Goal: Check status: Check status

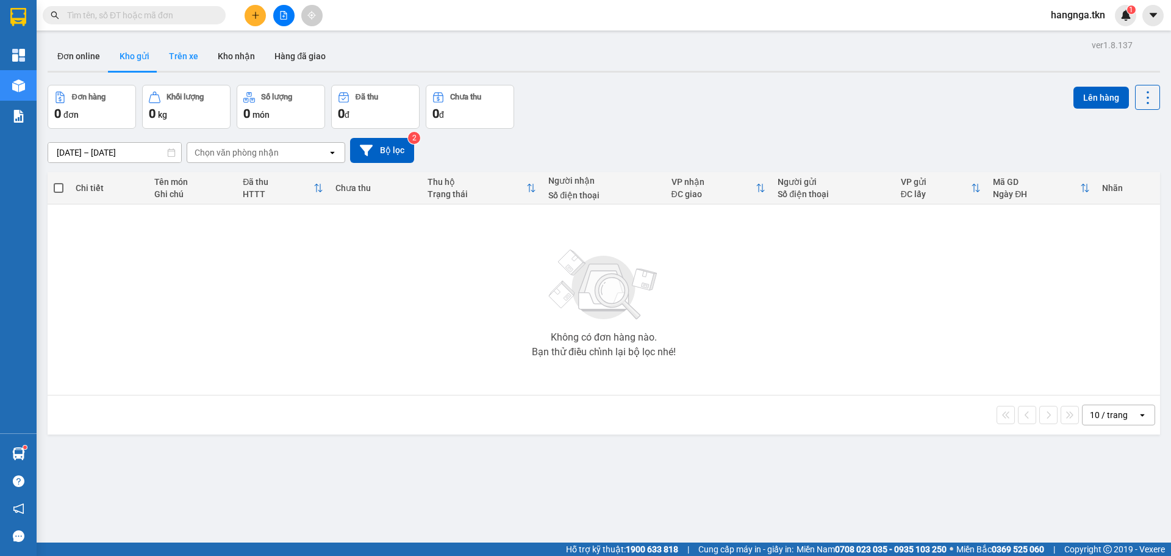
click at [198, 51] on button "Trên xe" at bounding box center [183, 55] width 49 height 29
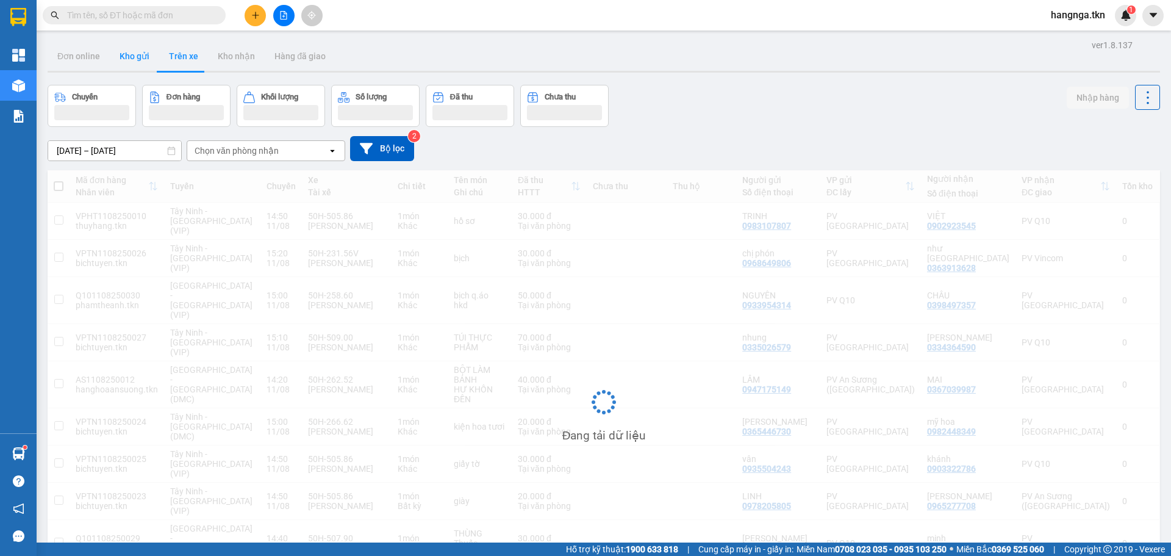
click at [127, 59] on button "Kho gửi" at bounding box center [134, 55] width 49 height 29
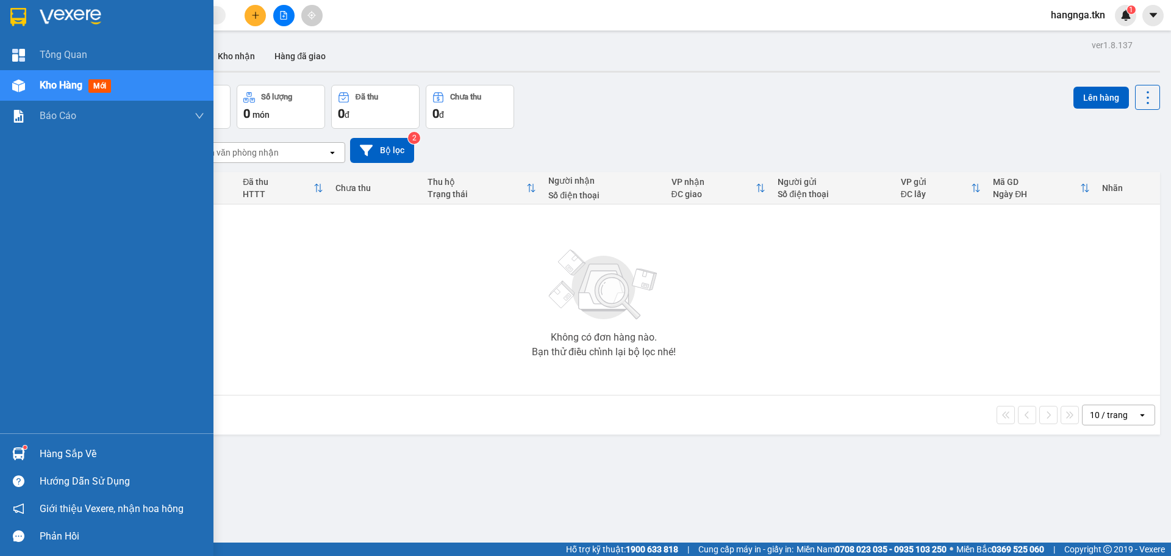
click at [26, 437] on div "Hàng sắp về Hướng dẫn sử dụng Giới thiệu Vexere, nhận hoa hồng Phản hồi" at bounding box center [107, 491] width 214 height 117
click at [43, 445] on div "Hàng sắp về" at bounding box center [122, 454] width 165 height 18
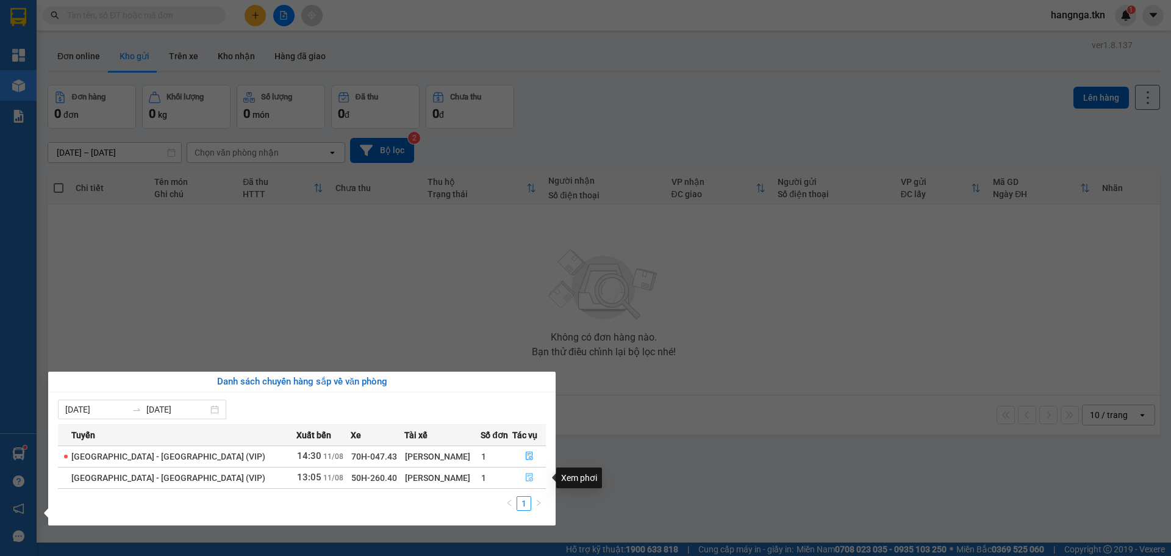
click at [517, 478] on button "button" at bounding box center [529, 478] width 32 height 20
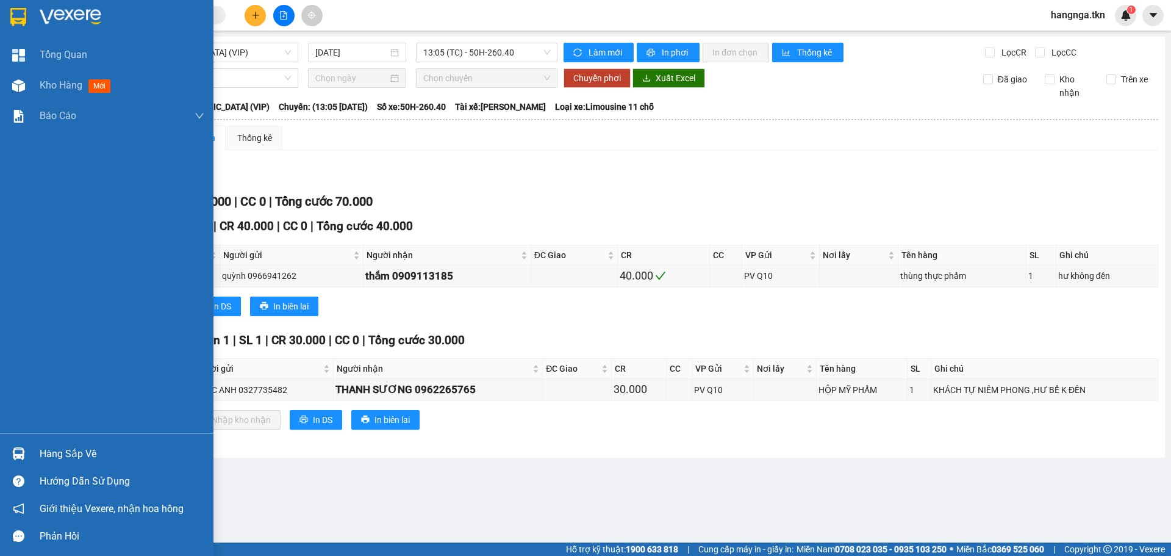
click at [23, 13] on img at bounding box center [18, 17] width 16 height 18
